Goal: Task Accomplishment & Management: Use online tool/utility

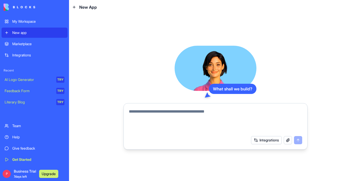
click at [18, 170] on span "Business Trial 7 days left" at bounding box center [25, 174] width 22 height 10
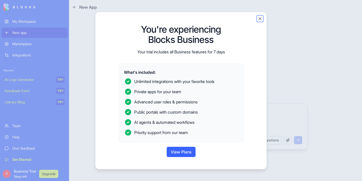
click at [260, 17] on button "Close" at bounding box center [259, 18] width 5 height 5
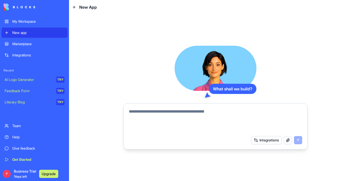
click at [164, 113] on textarea at bounding box center [215, 121] width 173 height 25
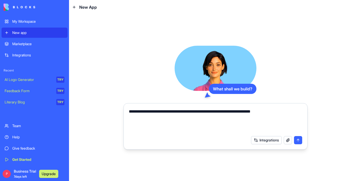
type textarea "**********"
click at [300, 140] on button "submit" at bounding box center [298, 140] width 8 height 8
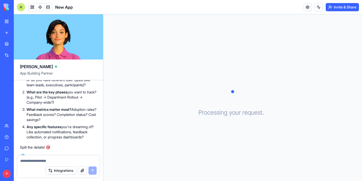
scroll to position [125, 0]
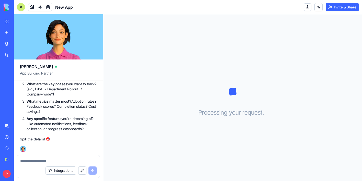
click at [19, 33] on div "New app" at bounding box center [15, 32] width 7 height 5
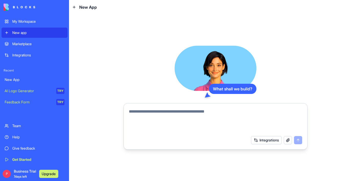
click at [165, 112] on textarea at bounding box center [215, 121] width 173 height 25
click at [28, 44] on div "Marketplace" at bounding box center [38, 43] width 52 height 5
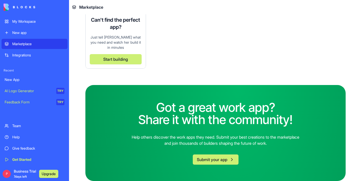
scroll to position [1458, 0]
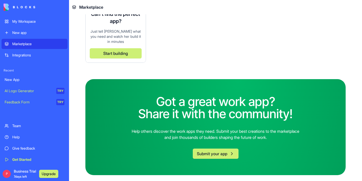
click at [211, 152] on button "Submit your app" at bounding box center [216, 154] width 46 height 10
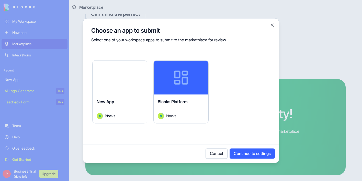
drag, startPoint x: 230, startPoint y: 22, endPoint x: 250, endPoint y: 11, distance: 23.3
click at [251, 11] on body "My Workspace New app Marketplace Integrations Recent New App AI Logo Generator …" at bounding box center [181, 90] width 362 height 181
click at [221, 152] on button "Cancel" at bounding box center [216, 153] width 22 height 10
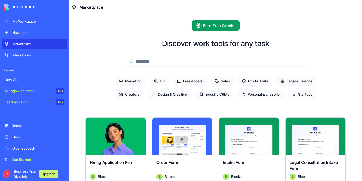
scroll to position [32, 0]
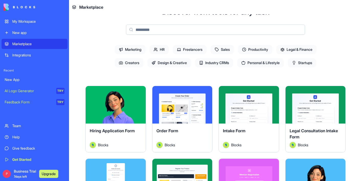
click at [303, 62] on span "Startups" at bounding box center [302, 62] width 28 height 9
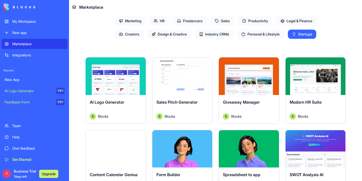
scroll to position [65, 0]
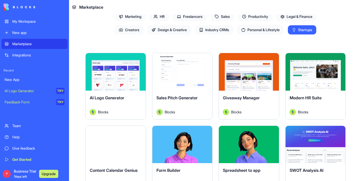
click at [251, 73] on button "Explore" at bounding box center [249, 72] width 38 height 10
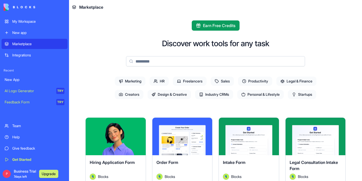
click at [18, 20] on div "My Workspace" at bounding box center [38, 21] width 52 height 5
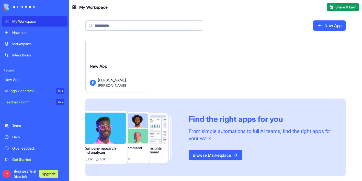
scroll to position [14, 0]
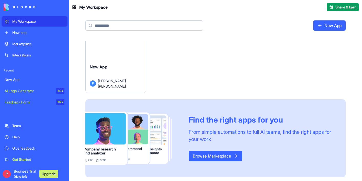
click at [29, 54] on div "Integrations" at bounding box center [38, 55] width 52 height 5
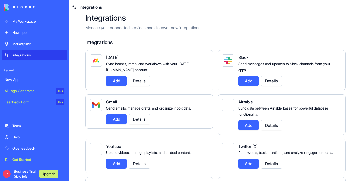
scroll to position [9, 0]
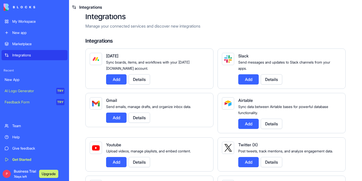
click at [20, 44] on div "Marketplace" at bounding box center [38, 43] width 52 height 5
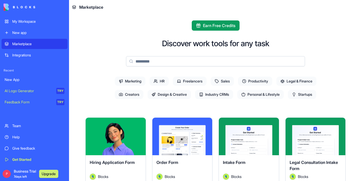
click at [255, 94] on span "Personal & Lifestyle" at bounding box center [260, 94] width 47 height 9
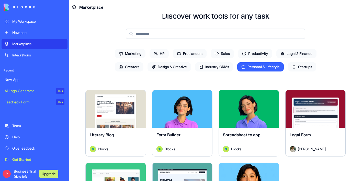
scroll to position [27, 0]
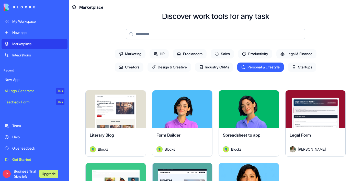
click at [300, 56] on span "Legal & Finance" at bounding box center [296, 53] width 40 height 9
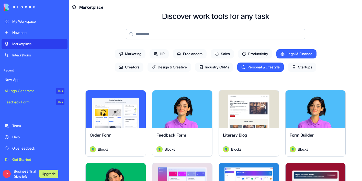
click at [274, 65] on span "Personal & Lifestyle" at bounding box center [260, 67] width 47 height 9
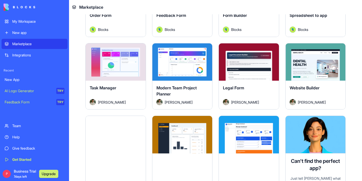
scroll to position [0, 0]
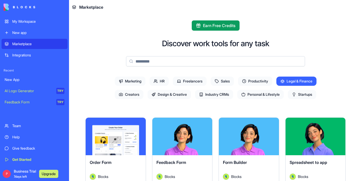
drag, startPoint x: 299, startPoint y: 79, endPoint x: 314, endPoint y: 94, distance: 21.3
click at [299, 79] on span "Legal & Finance" at bounding box center [296, 81] width 40 height 9
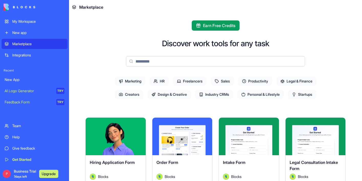
click at [313, 94] on span "Startups" at bounding box center [302, 94] width 28 height 9
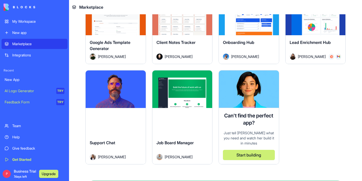
scroll to position [464, 0]
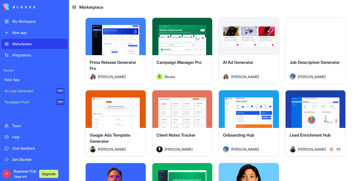
click at [164, 122] on div "Explore" at bounding box center [182, 109] width 60 height 38
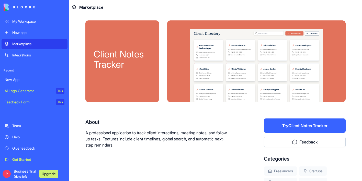
click at [329, 124] on button "Try Client Notes Tracker" at bounding box center [305, 126] width 82 height 14
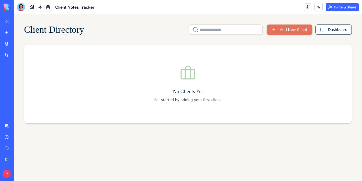
click at [281, 29] on button "Add New Client" at bounding box center [290, 30] width 46 height 10
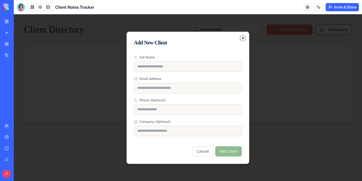
click at [243, 38] on icon "button" at bounding box center [243, 38] width 4 height 4
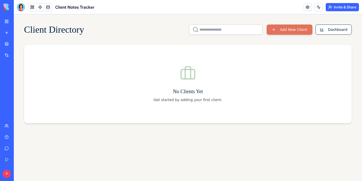
click at [286, 27] on button "Add New Client" at bounding box center [290, 30] width 46 height 10
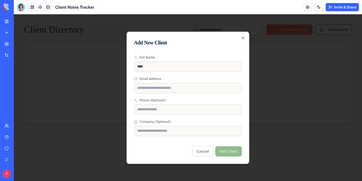
type input "*********"
click at [165, 88] on input "Email Address" at bounding box center [188, 88] width 108 height 10
click at [232, 153] on button "Add Client" at bounding box center [228, 151] width 27 height 10
type input "*********"
click at [226, 149] on button "Add Client" at bounding box center [228, 151] width 27 height 10
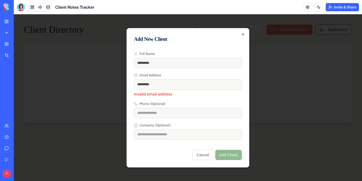
click at [241, 33] on div "Add New Client Full Name ********* Email Address ********* Invalid email addres…" at bounding box center [188, 98] width 123 height 140
click at [243, 34] on icon "button" at bounding box center [243, 34] width 4 height 4
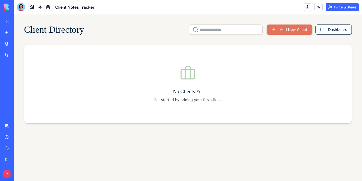
click at [7, 22] on link "My Workspace" at bounding box center [12, 21] width 20 height 10
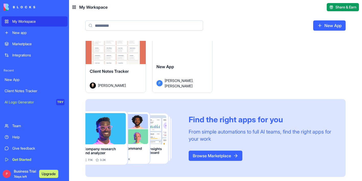
scroll to position [15, 0]
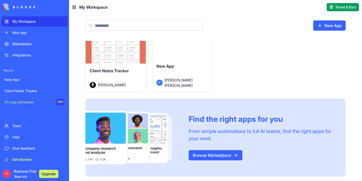
click at [27, 43] on div "Marketplace" at bounding box center [38, 43] width 52 height 5
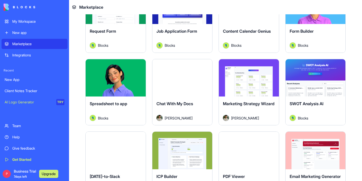
scroll to position [640, 0]
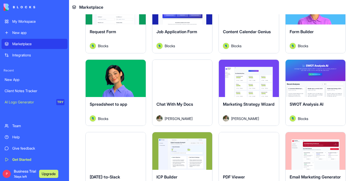
click at [317, 77] on button "Explore" at bounding box center [315, 78] width 38 height 10
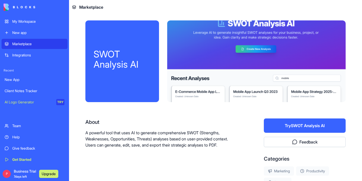
click at [316, 126] on button "Try SWOT Analysis AI" at bounding box center [305, 126] width 82 height 14
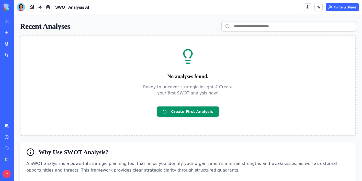
scroll to position [74, 0]
click at [202, 112] on button "Create First Analysis" at bounding box center [188, 112] width 62 height 10
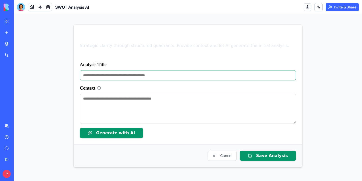
click at [147, 77] on input "Analysis Title" at bounding box center [188, 75] width 216 height 10
type input "**********"
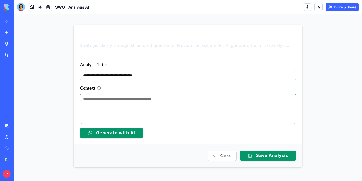
click at [150, 99] on textarea "Context" at bounding box center [188, 109] width 216 height 30
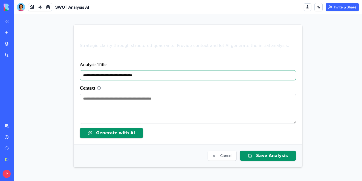
click at [147, 75] on input "**********" at bounding box center [188, 75] width 216 height 10
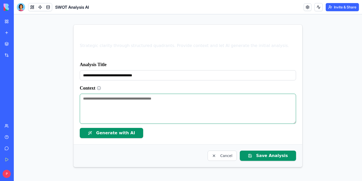
click at [113, 100] on textarea "Context" at bounding box center [188, 109] width 216 height 30
paste textarea "**********"
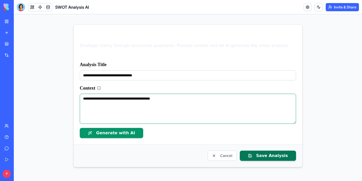
type textarea "**********"
click at [276, 159] on button "Save Analysis" at bounding box center [268, 156] width 56 height 10
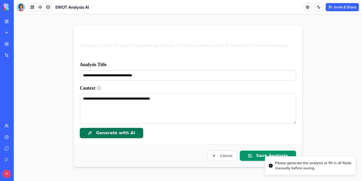
click at [118, 134] on button "Generate with AI" at bounding box center [111, 133] width 63 height 10
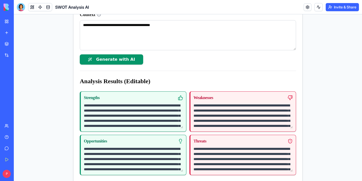
scroll to position [73, 0]
click at [340, 107] on div "**********" at bounding box center [188, 101] width 348 height 308
click at [342, 134] on div "**********" at bounding box center [188, 101] width 348 height 308
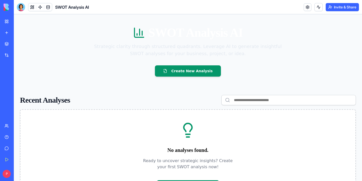
scroll to position [74, 0]
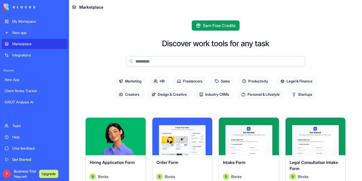
click at [35, 45] on div "Marketplace" at bounding box center [38, 43] width 52 height 5
click at [313, 95] on span "Startups" at bounding box center [302, 94] width 28 height 9
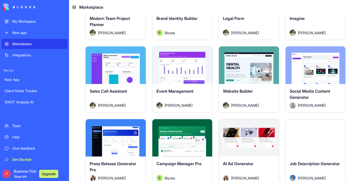
scroll to position [361, 0]
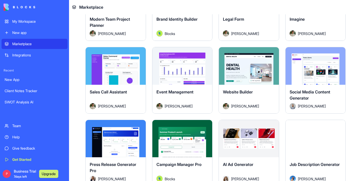
click at [316, 72] on div "Explore" at bounding box center [315, 66] width 60 height 38
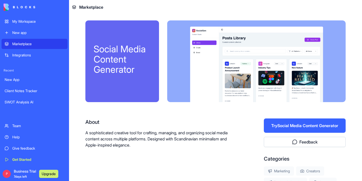
click at [181, 100] on div at bounding box center [256, 61] width 178 height 82
click at [150, 136] on p "A sophisticated creative tool for crafting, managing, and organizing social med…" at bounding box center [158, 139] width 146 height 18
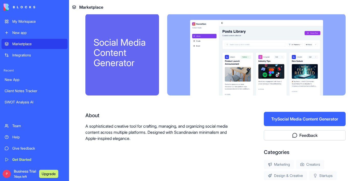
scroll to position [7, 0]
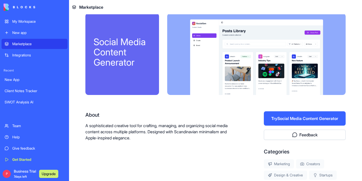
click at [334, 120] on button "Try Social Media Content Generator" at bounding box center [305, 118] width 82 height 14
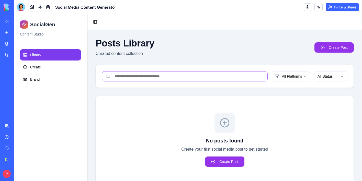
click at [214, 75] on input at bounding box center [185, 76] width 166 height 10
click at [304, 76] on html "SocialGen Content Studio Library Create Brand Toggle Sidebar Posts Library Cura…" at bounding box center [188, 106] width 348 height 184
click at [334, 76] on html "SocialGen Content Studio Library Create Brand Toggle Sidebar Posts Library Cura…" at bounding box center [188, 106] width 348 height 184
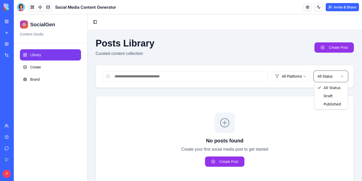
click at [292, 96] on html "SocialGen Content Studio Library Create Brand Toggle Sidebar Posts Library Cura…" at bounding box center [188, 106] width 348 height 184
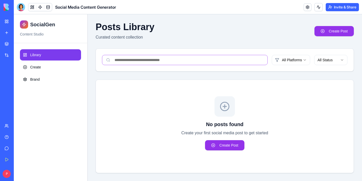
click at [147, 62] on input at bounding box center [185, 60] width 166 height 10
type input "*"
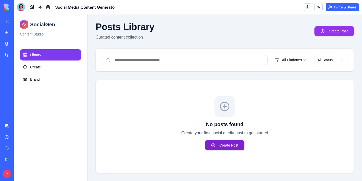
click at [228, 148] on link "Create Post" at bounding box center [224, 145] width 39 height 10
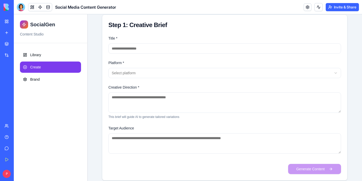
scroll to position [90, 0]
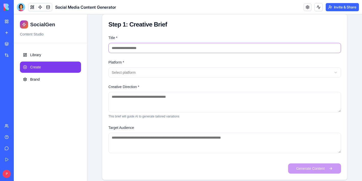
click at [177, 45] on input "Title *" at bounding box center [224, 48] width 233 height 10
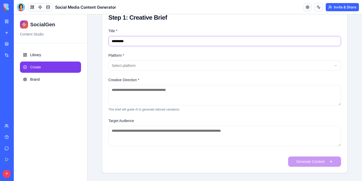
type input "*********"
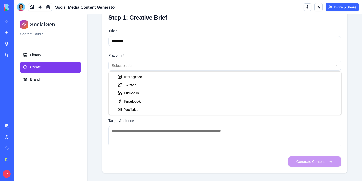
click at [121, 67] on html "SocialGen Content Studio Library Create Brand Toggle Sidebar Create New Post Cr…" at bounding box center [188, 49] width 348 height 264
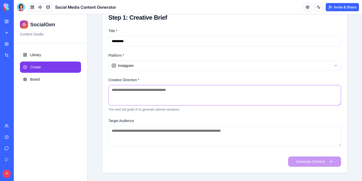
click at [182, 91] on textarea "Creative Direction *" at bounding box center [224, 95] width 233 height 20
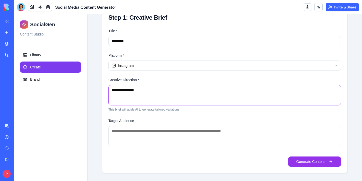
type textarea "**********"
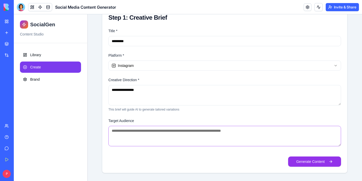
click at [144, 131] on textarea "Target Audience" at bounding box center [224, 136] width 233 height 20
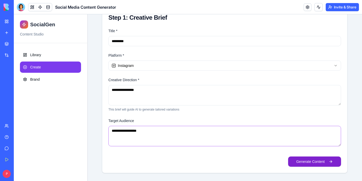
type textarea "**********"
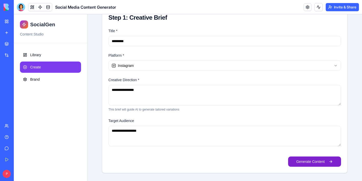
click at [306, 162] on button "Generate Content" at bounding box center [314, 162] width 53 height 10
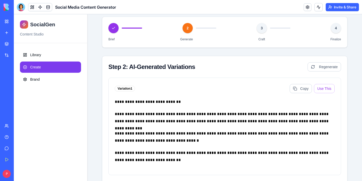
scroll to position [48, 0]
click at [328, 88] on button "Use This" at bounding box center [324, 88] width 21 height 9
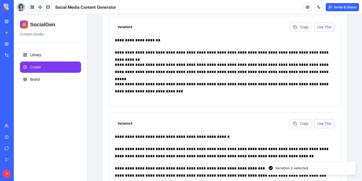
scroll to position [264, 0]
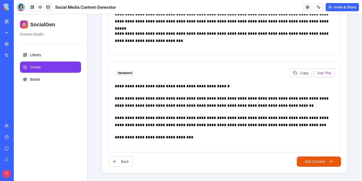
click at [325, 162] on button "Edit Content" at bounding box center [319, 162] width 44 height 10
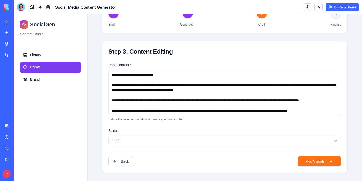
scroll to position [63, 0]
click at [331, 139] on html "**********" at bounding box center [188, 66] width 348 height 230
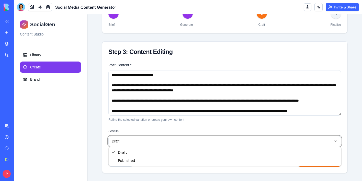
click at [356, 109] on html "**********" at bounding box center [188, 66] width 348 height 230
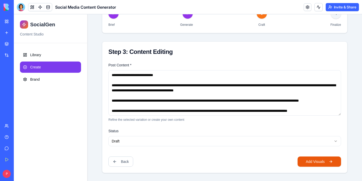
click at [325, 161] on button "Add Visuals" at bounding box center [319, 162] width 43 height 10
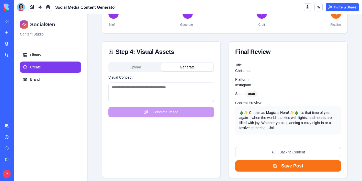
click at [190, 69] on button "Generate" at bounding box center [187, 67] width 52 height 8
click at [148, 91] on textarea "Visual Concept" at bounding box center [161, 93] width 106 height 20
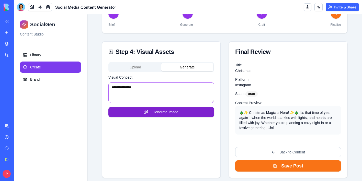
type textarea "**********"
click at [182, 113] on button "Generate Image" at bounding box center [161, 112] width 106 height 10
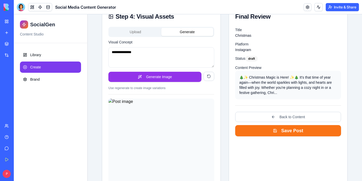
scroll to position [0, 0]
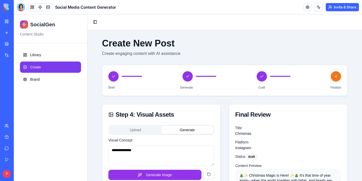
click at [9, 5] on img at bounding box center [20, 7] width 32 height 7
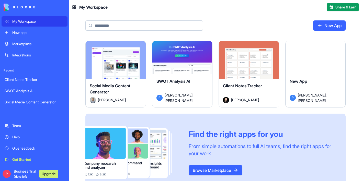
click at [36, 43] on div "Marketplace" at bounding box center [38, 43] width 52 height 5
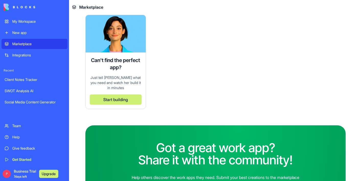
scroll to position [1405, 0]
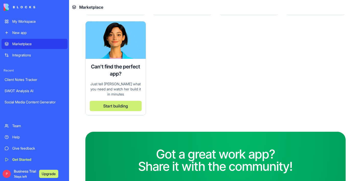
click at [118, 106] on button "Start building" at bounding box center [116, 106] width 52 height 10
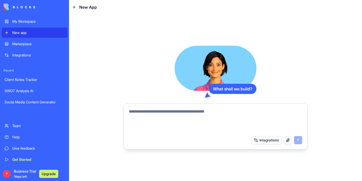
click at [167, 115] on textarea at bounding box center [215, 121] width 173 height 25
click at [142, 110] on textarea "**********" at bounding box center [215, 121] width 173 height 25
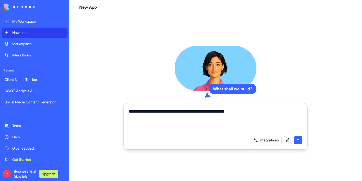
click at [191, 112] on textarea "**********" at bounding box center [215, 121] width 173 height 25
click at [254, 113] on textarea "**********" at bounding box center [215, 121] width 173 height 25
type textarea "**********"
click at [298, 140] on button "submit" at bounding box center [298, 140] width 8 height 8
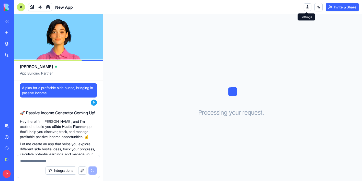
click at [305, 7] on link at bounding box center [308, 7] width 8 height 8
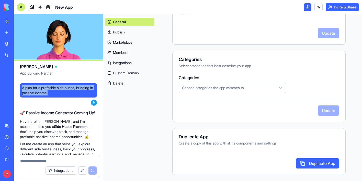
drag, startPoint x: 23, startPoint y: 88, endPoint x: 53, endPoint y: 91, distance: 30.6
click at [53, 91] on span "A plan for a profitable side hustle, bringing in passive income." at bounding box center [58, 90] width 73 height 10
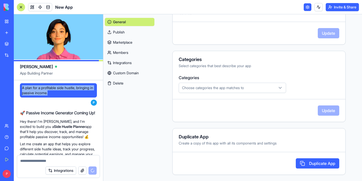
copy span "A plan for a profitable side hustle, bringing in passive income."
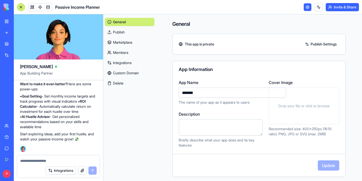
scroll to position [235, 0]
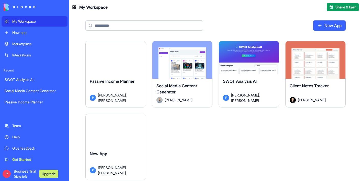
click at [109, 58] on button "Launch" at bounding box center [115, 60] width 38 height 10
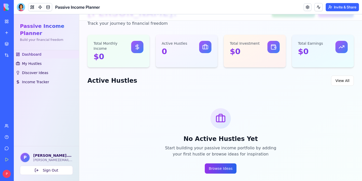
scroll to position [33, 0]
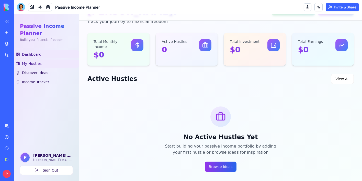
click at [36, 63] on span "My Hustles" at bounding box center [32, 63] width 20 height 5
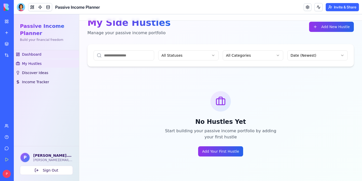
click at [32, 54] on span "Dashboard" at bounding box center [31, 54] width 19 height 5
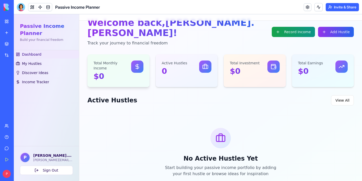
click at [105, 61] on div "Total Monthly Income $0" at bounding box center [113, 71] width 38 height 20
click at [175, 67] on p "0" at bounding box center [181, 71] width 38 height 9
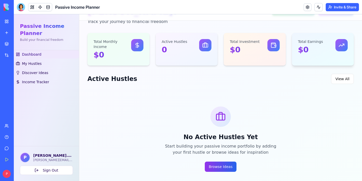
scroll to position [32, 0]
click at [221, 162] on button "Browse Ideas" at bounding box center [221, 167] width 32 height 10
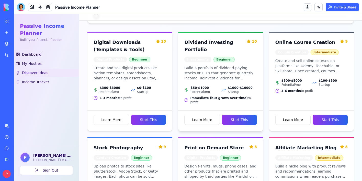
scroll to position [87, 0]
click at [153, 115] on button "Start This" at bounding box center [148, 120] width 35 height 10
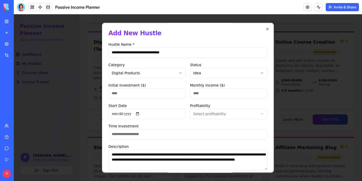
click at [216, 70] on body "Passive Income Planner Build your financial freedom Dashboard My Hustles Discov…" at bounding box center [188, 178] width 348 height 502
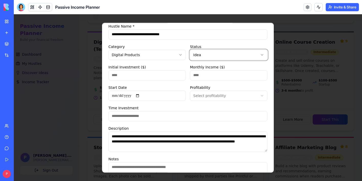
scroll to position [21, 0]
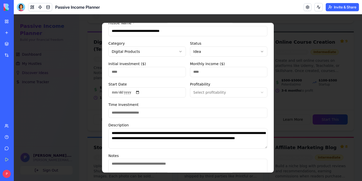
click at [169, 93] on input "Start Date" at bounding box center [146, 92] width 77 height 10
click at [140, 91] on input "Start Date" at bounding box center [146, 92] width 77 height 10
type input "**********"
click at [206, 104] on div "Time Investment" at bounding box center [187, 110] width 159 height 16
click at [222, 91] on body "Passive Income Planner Build your financial freedom Dashboard My Hustles Discov…" at bounding box center [188, 178] width 348 height 502
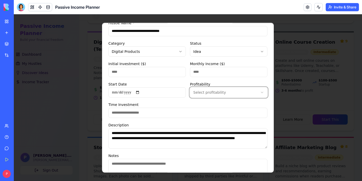
click at [222, 91] on body "Passive Income Planner Build your financial freedom Dashboard My Hustles Discov…" at bounding box center [188, 178] width 348 height 502
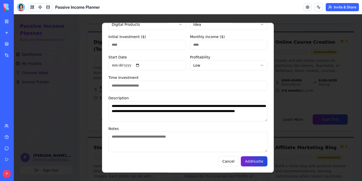
click at [256, 162] on button "Add Hustle" at bounding box center [254, 161] width 27 height 10
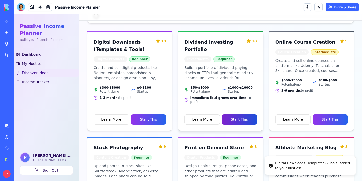
scroll to position [0, 0]
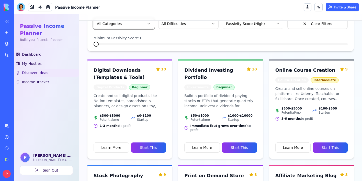
scroll to position [79, 0]
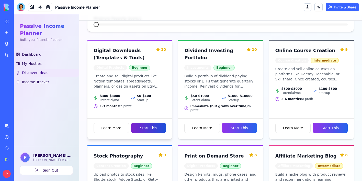
click at [160, 125] on button "Start This" at bounding box center [148, 128] width 35 height 10
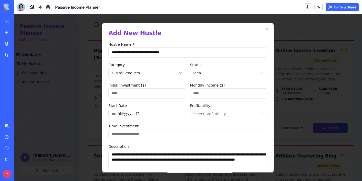
scroll to position [49, 0]
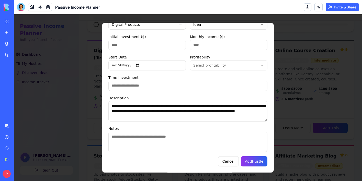
click at [256, 167] on div "**********" at bounding box center [188, 98] width 172 height 150
click at [257, 160] on button "Add Hustle" at bounding box center [254, 161] width 27 height 10
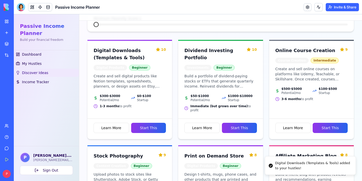
scroll to position [0, 0]
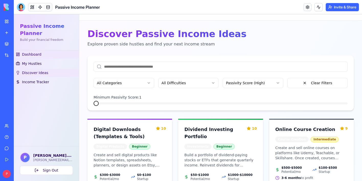
click at [37, 55] on span "Dashboard" at bounding box center [31, 54] width 19 height 5
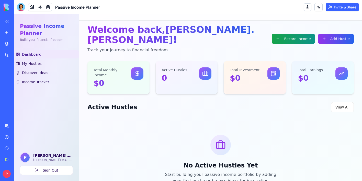
scroll to position [2, 0]
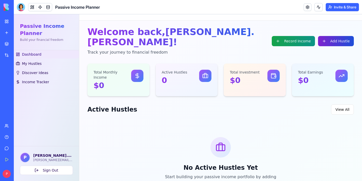
click at [324, 38] on button "Add Hustle" at bounding box center [336, 41] width 36 height 10
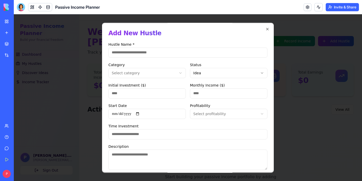
click at [292, 110] on div at bounding box center [188, 97] width 348 height 167
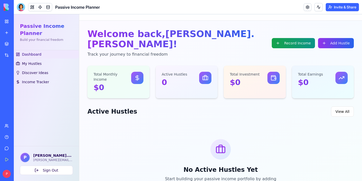
scroll to position [33, 0]
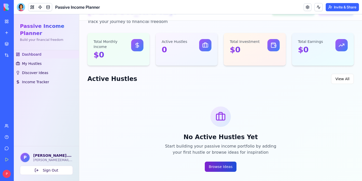
click at [221, 162] on button "Browse Ideas" at bounding box center [221, 167] width 32 height 10
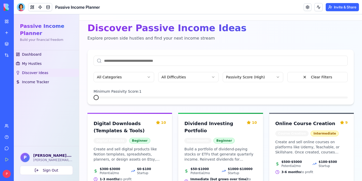
scroll to position [6, 0]
click at [121, 98] on span at bounding box center [123, 97] width 5 height 5
click at [149, 95] on span at bounding box center [151, 97] width 5 height 5
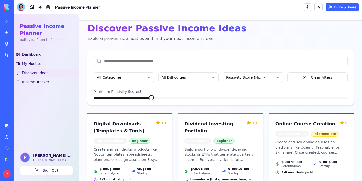
click at [297, 99] on div "All Categories All Difficulties Passivity Score (High) Clear Filters Minimum Pa…" at bounding box center [220, 77] width 266 height 55
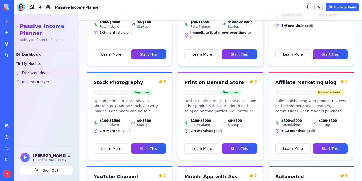
scroll to position [331, 0]
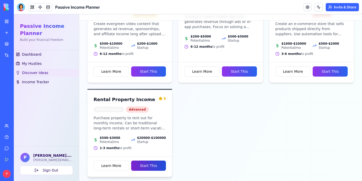
click at [154, 161] on button "Start This" at bounding box center [148, 166] width 35 height 10
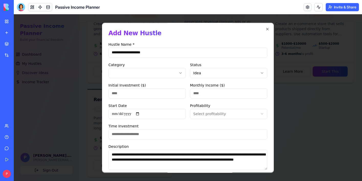
scroll to position [49, 0]
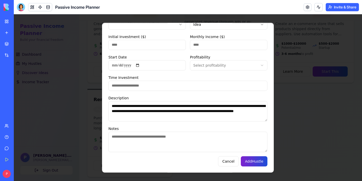
click at [252, 161] on button "Add Hustle" at bounding box center [254, 161] width 27 height 10
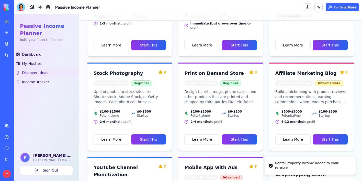
scroll to position [0, 0]
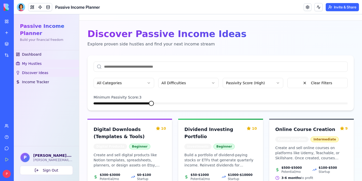
click at [42, 63] on link "My Hustles" at bounding box center [46, 64] width 65 height 8
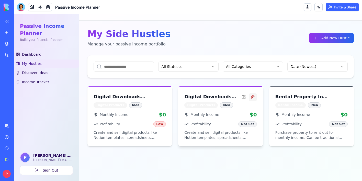
click at [253, 98] on button at bounding box center [253, 97] width 8 height 8
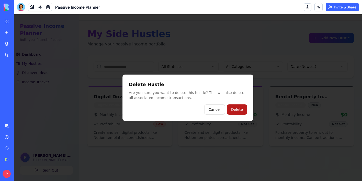
click at [241, 107] on button "Delete" at bounding box center [237, 110] width 20 height 10
